Goal: Navigation & Orientation: Find specific page/section

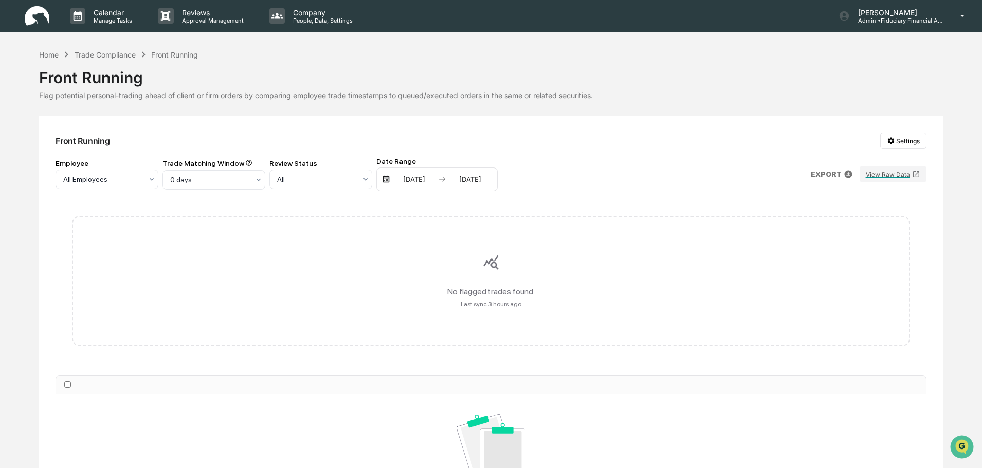
drag, startPoint x: 0, startPoint y: 0, endPoint x: 43, endPoint y: 22, distance: 47.8
click at [43, 22] on img at bounding box center [37, 16] width 25 height 20
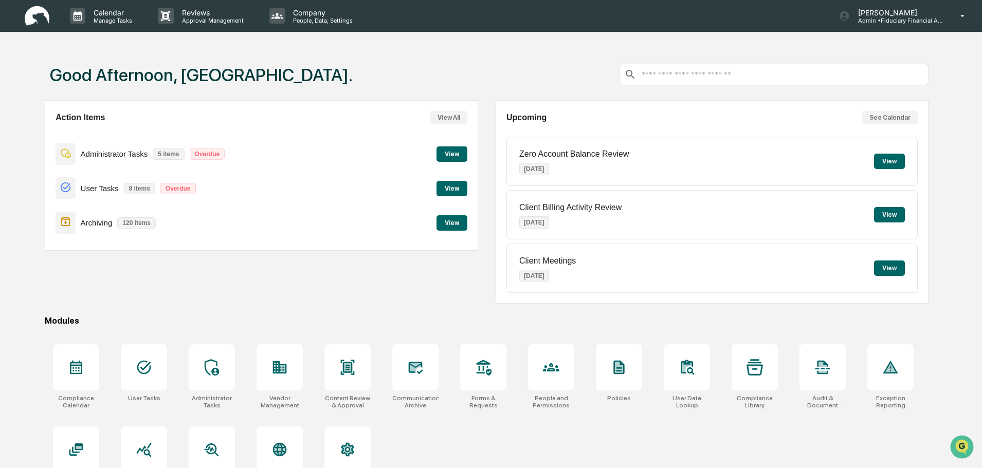
scroll to position [49, 0]
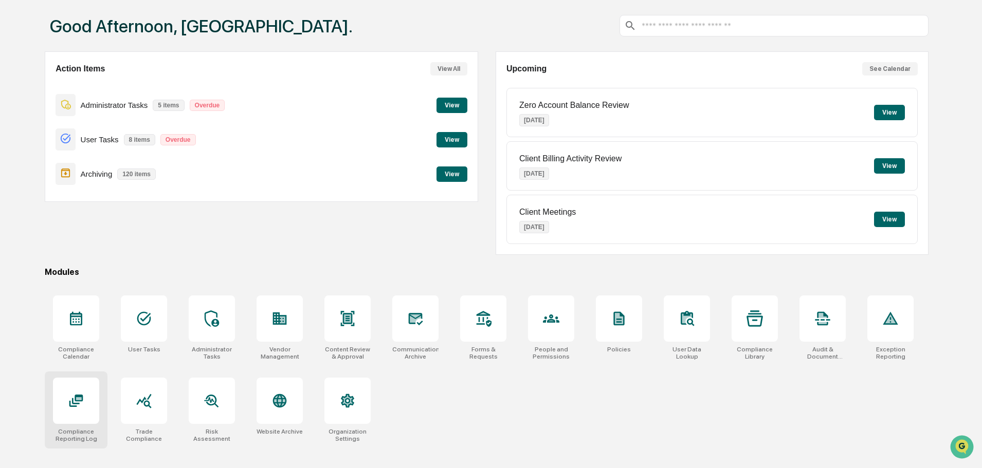
click at [72, 401] on icon at bounding box center [76, 401] width 8 height 6
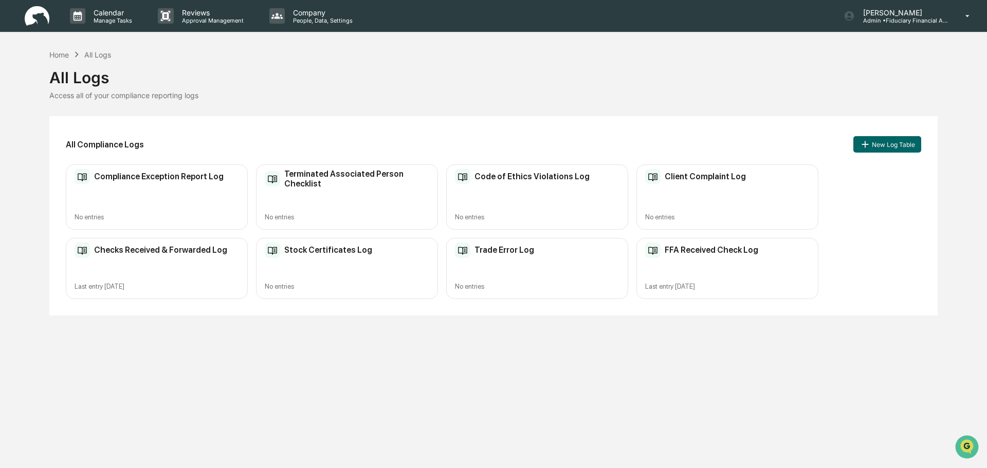
click at [722, 293] on div "FFA Received Check Log Last entry [DATE]" at bounding box center [727, 268] width 182 height 61
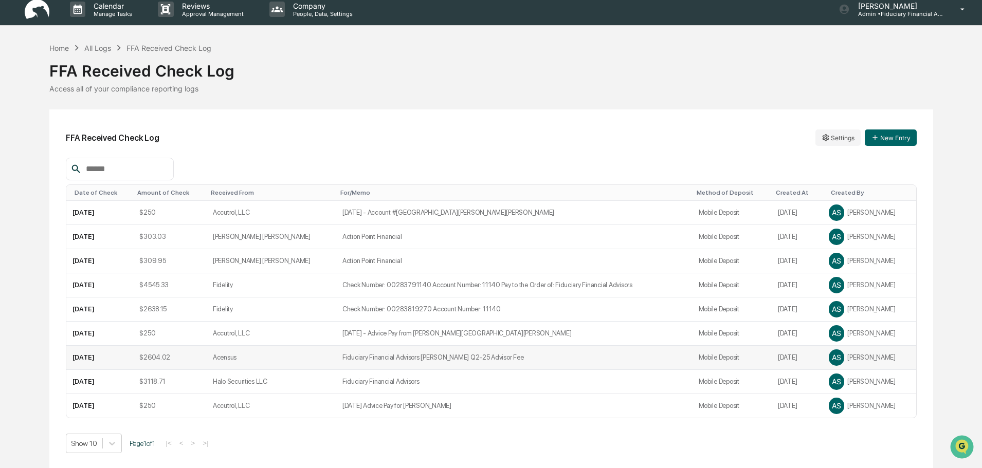
scroll to position [8, 0]
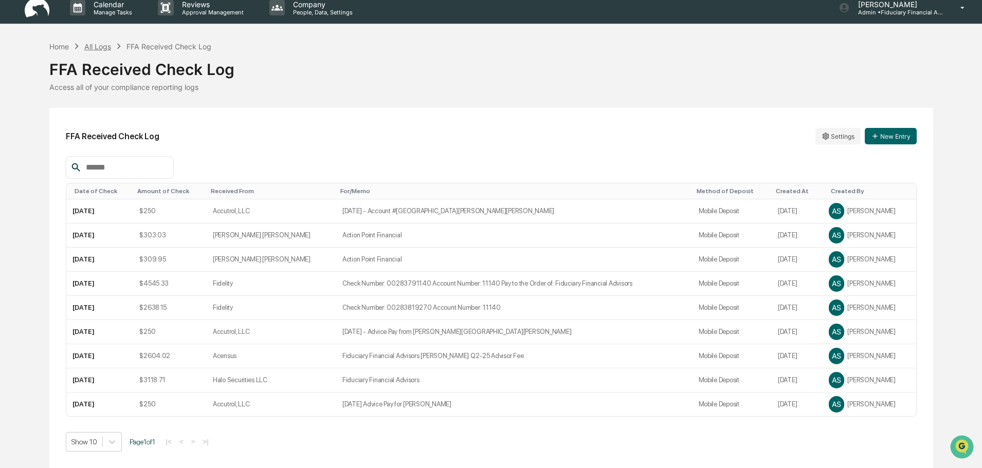
click at [93, 50] on div "Home All Logs FFA Received Check Log" at bounding box center [130, 46] width 162 height 11
click at [94, 48] on div "All Logs" at bounding box center [97, 46] width 27 height 9
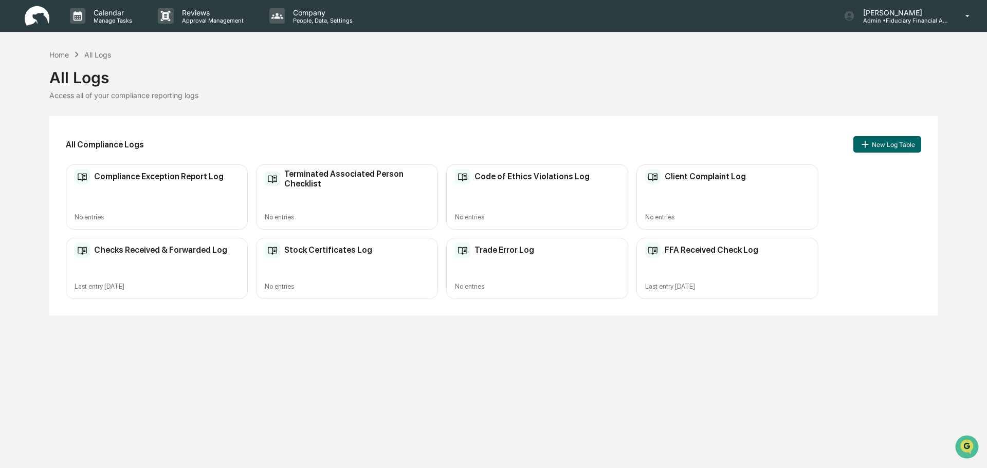
click at [129, 250] on h2 "Checks Received & Forwarded Log" at bounding box center [160, 250] width 133 height 10
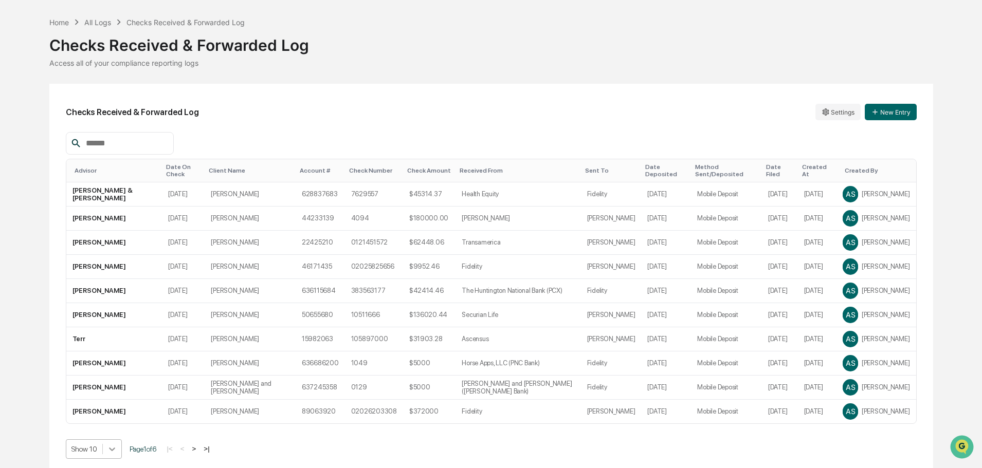
scroll to position [106, 0]
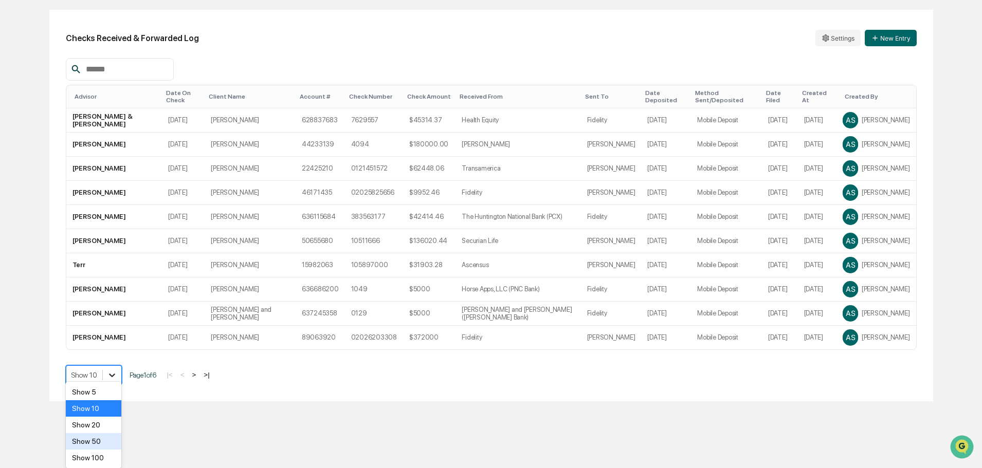
click at [108, 402] on body "Calendar Manage Tasks Reviews Approval Management Company People, Data, Setting…" at bounding box center [491, 148] width 982 height 508
click at [98, 452] on div "Show 100" at bounding box center [94, 458] width 56 height 16
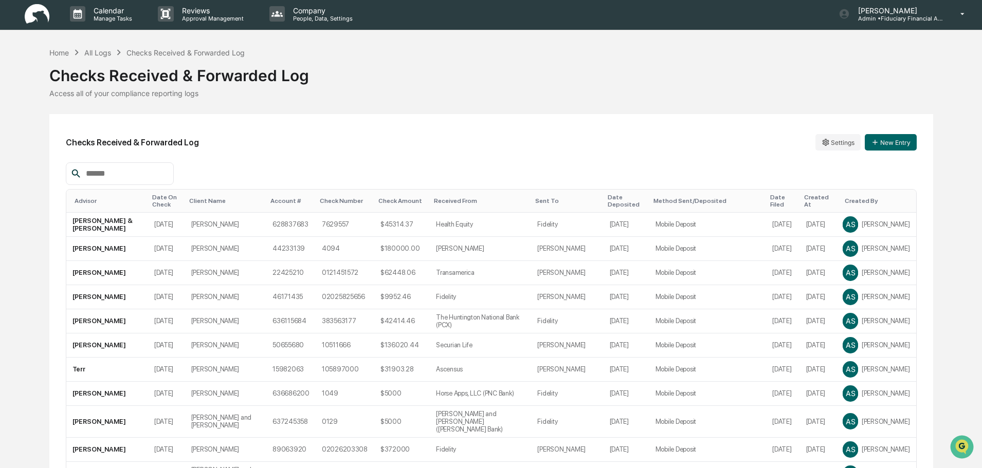
scroll to position [0, 0]
